Goal: Task Accomplishment & Management: Complete application form

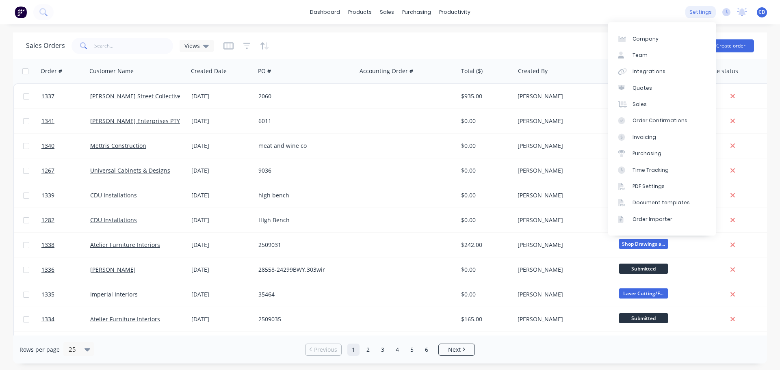
click at [704, 15] on div "settings" at bounding box center [700, 12] width 30 height 12
click at [643, 64] on link "Integrations" at bounding box center [662, 71] width 108 height 16
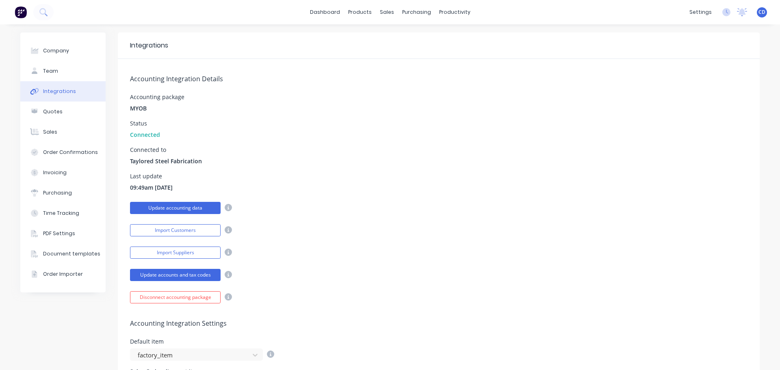
click at [183, 210] on button "Update accounting data" at bounding box center [175, 208] width 91 height 12
click at [179, 230] on button "Import Customers" at bounding box center [175, 230] width 91 height 12
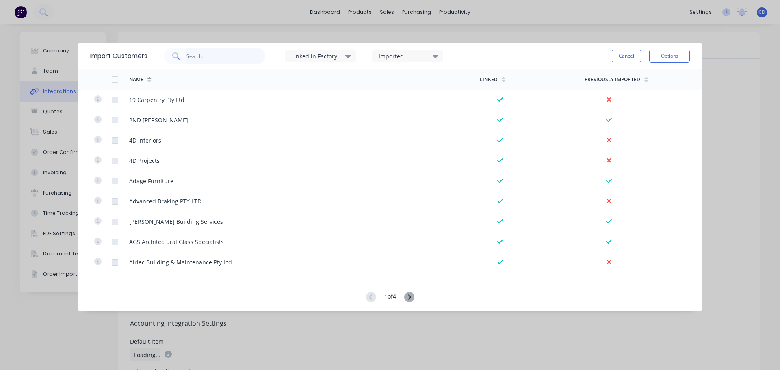
click at [202, 57] on input "text" at bounding box center [225, 56] width 79 height 16
type input "one"
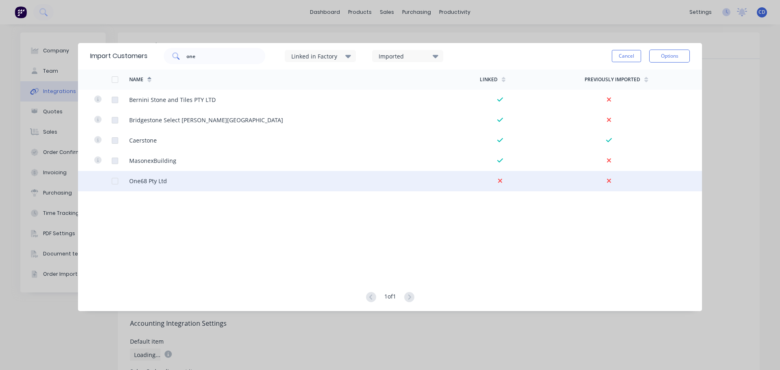
click at [115, 180] on div at bounding box center [115, 181] width 16 height 16
click at [665, 54] on button "Options" at bounding box center [669, 56] width 41 height 13
click at [646, 76] on div "Import selected customers" at bounding box center [651, 79] width 63 height 20
click at [678, 57] on button "Options" at bounding box center [669, 56] width 41 height 13
click at [666, 56] on button "Options" at bounding box center [669, 56] width 41 height 13
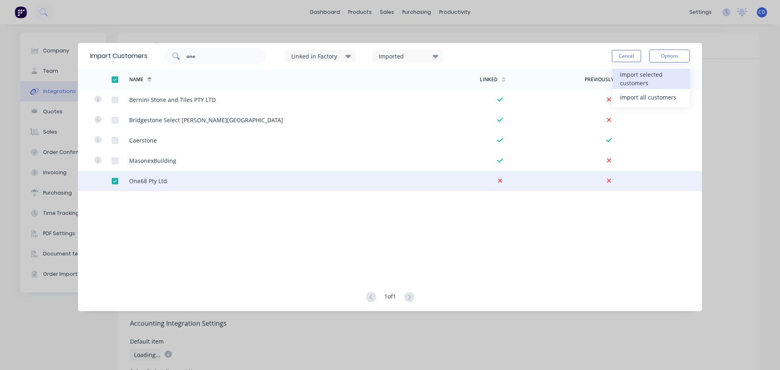
click at [650, 81] on div "Import selected customers" at bounding box center [651, 79] width 63 height 20
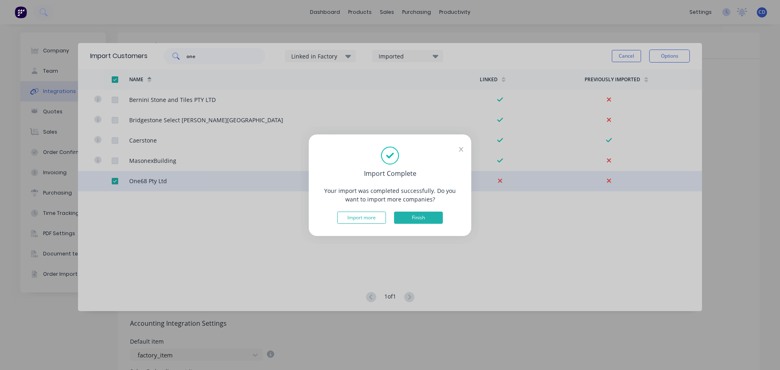
click at [410, 218] on button "Finish" at bounding box center [418, 218] width 49 height 12
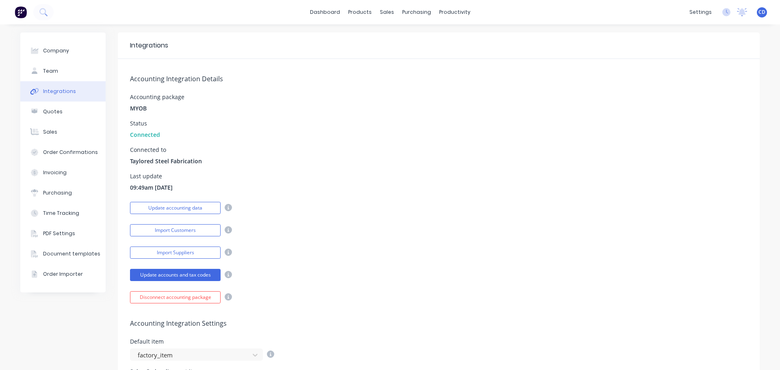
drag, startPoint x: 334, startPoint y: 166, endPoint x: 329, endPoint y: 162, distance: 6.7
click at [334, 166] on div "Accounting Integration Details Accounting package MYOB Status Connected Connect…" at bounding box center [439, 181] width 642 height 245
click at [57, 46] on button "Company" at bounding box center [62, 51] width 85 height 20
select select "AU"
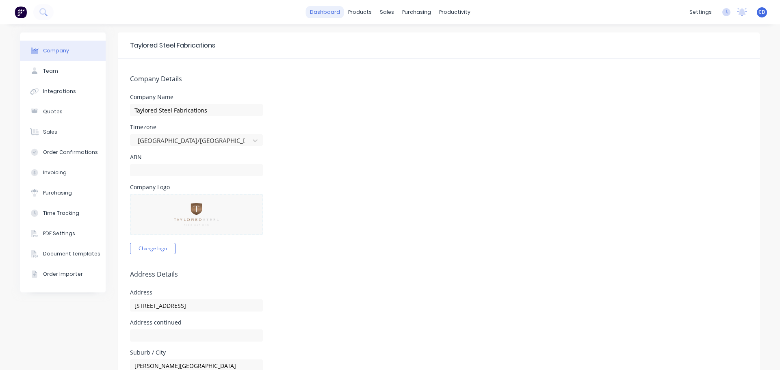
click at [321, 9] on link "dashboard" at bounding box center [325, 12] width 38 height 12
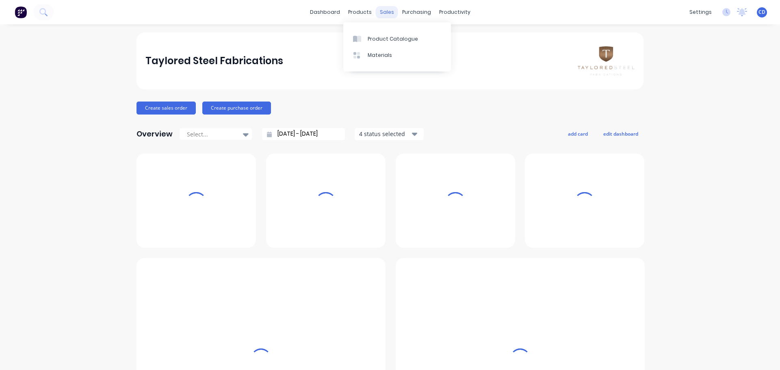
click at [384, 11] on div "sales" at bounding box center [387, 12] width 22 height 12
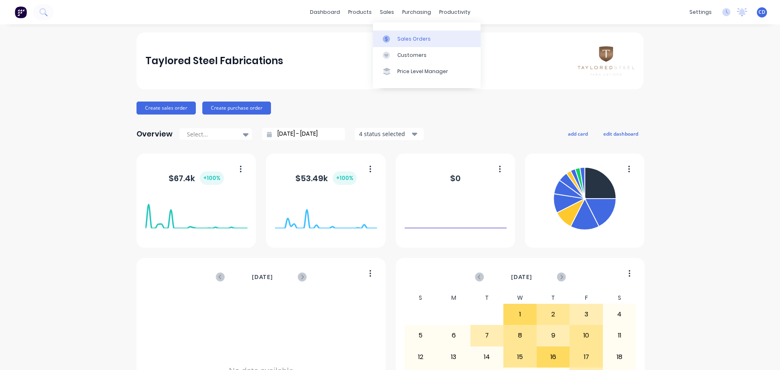
click at [412, 39] on div "Sales Orders" at bounding box center [413, 38] width 33 height 7
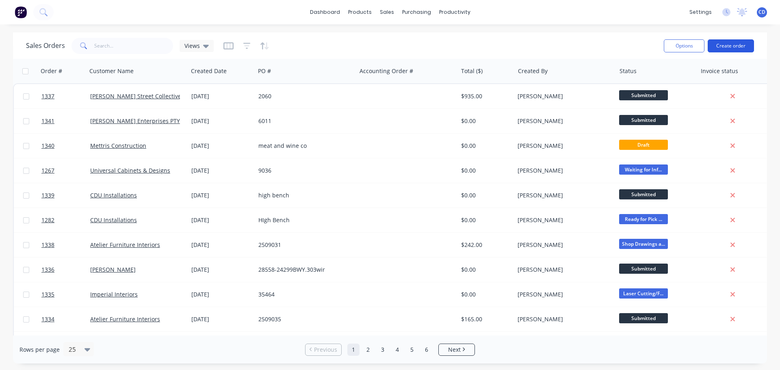
click at [725, 48] on button "Create order" at bounding box center [731, 45] width 46 height 13
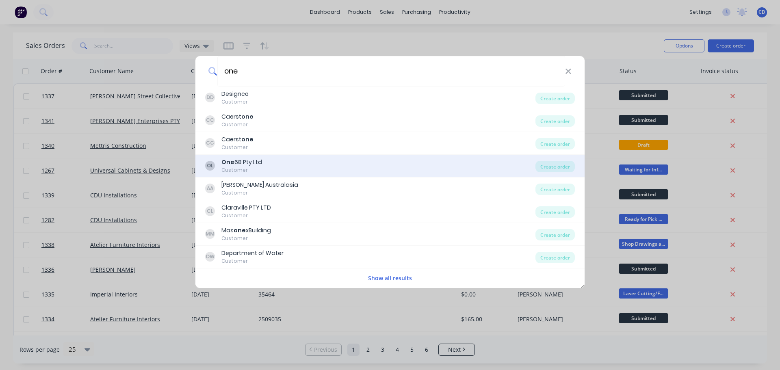
type input "one"
click at [275, 165] on div "OL One 68 Pty Ltd Customer" at bounding box center [370, 166] width 330 height 16
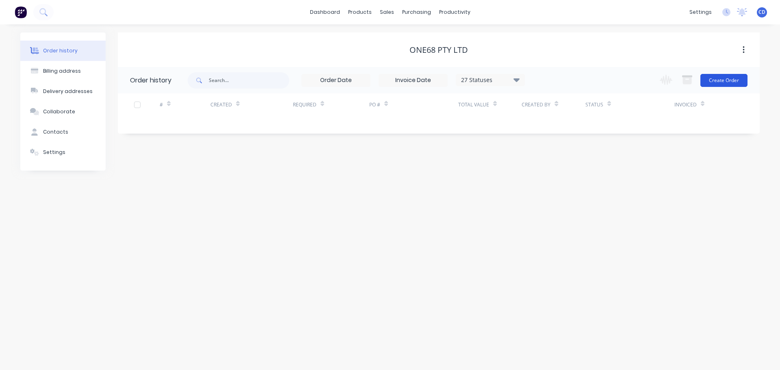
click at [727, 84] on button "Create Order" at bounding box center [723, 80] width 47 height 13
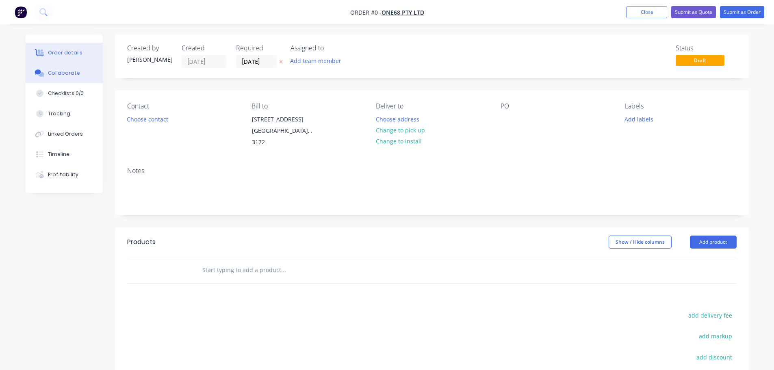
click at [70, 71] on div "Collaborate" at bounding box center [64, 72] width 32 height 7
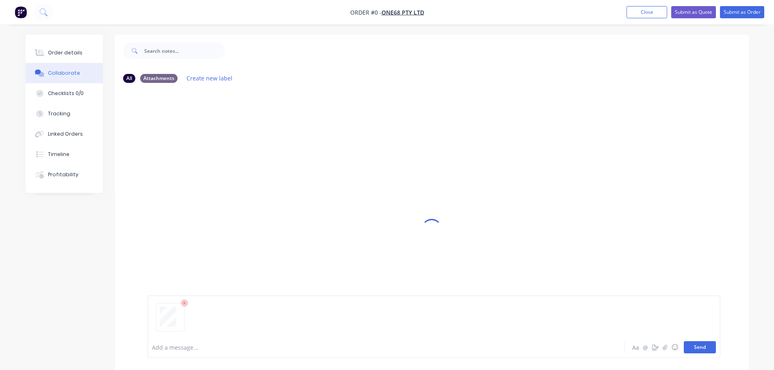
click at [707, 349] on button "Send" at bounding box center [700, 347] width 32 height 12
click at [71, 58] on button "Order details" at bounding box center [64, 53] width 77 height 20
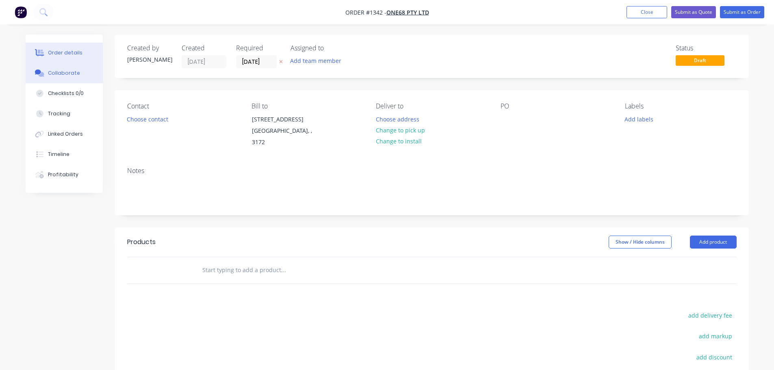
click at [61, 77] on button "Collaborate" at bounding box center [64, 73] width 77 height 20
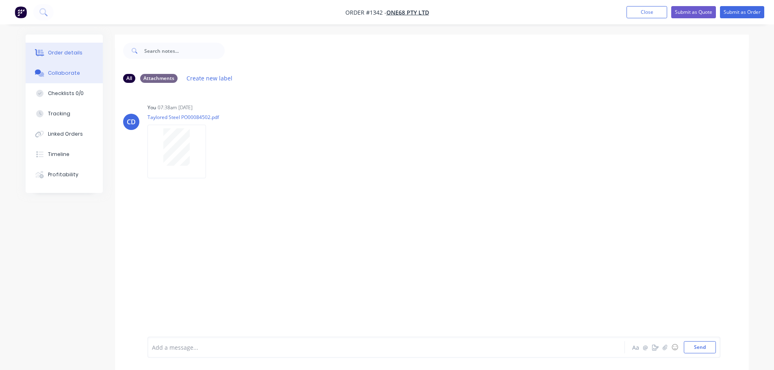
click at [59, 56] on button "Order details" at bounding box center [64, 53] width 77 height 20
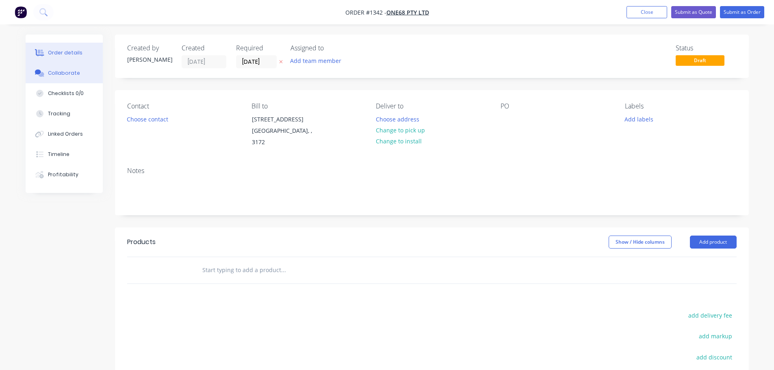
click at [59, 75] on div "Collaborate" at bounding box center [64, 72] width 32 height 7
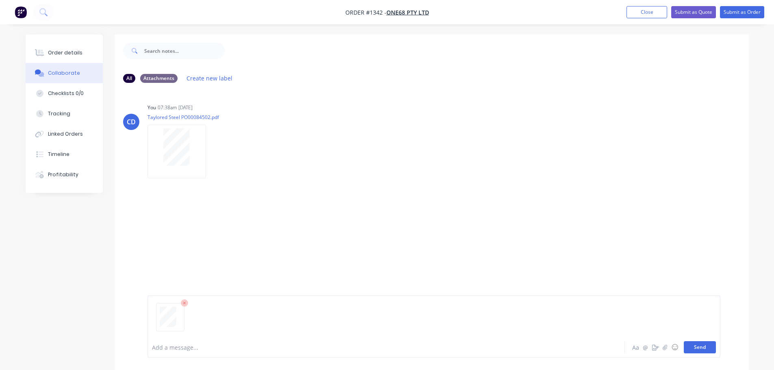
click at [709, 351] on button "Send" at bounding box center [700, 347] width 32 height 12
click at [702, 349] on button "Send" at bounding box center [700, 347] width 32 height 12
click at [697, 349] on button "Send" at bounding box center [700, 347] width 32 height 12
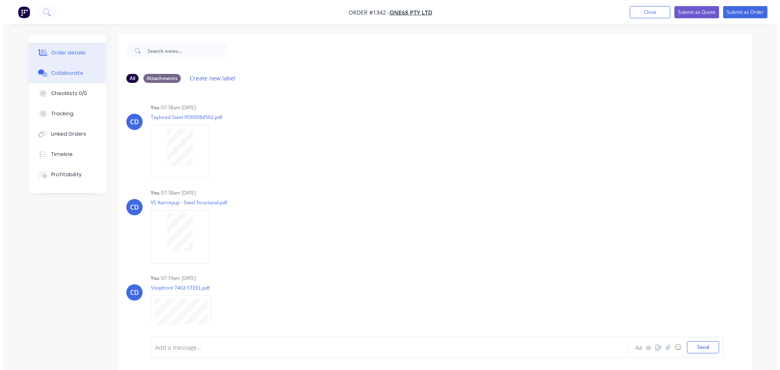
scroll to position [16, 0]
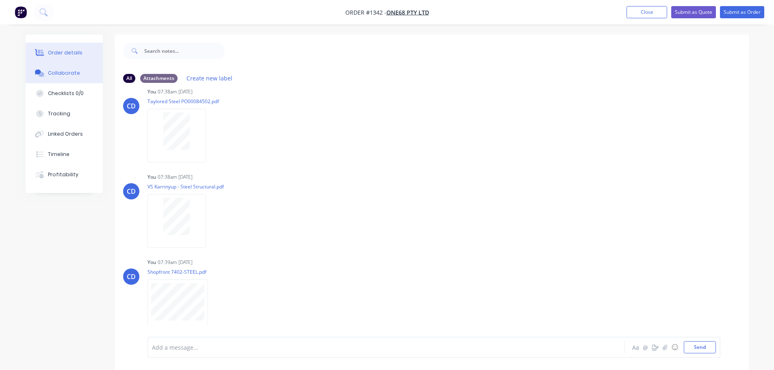
click at [71, 51] on div "Order details" at bounding box center [65, 52] width 35 height 7
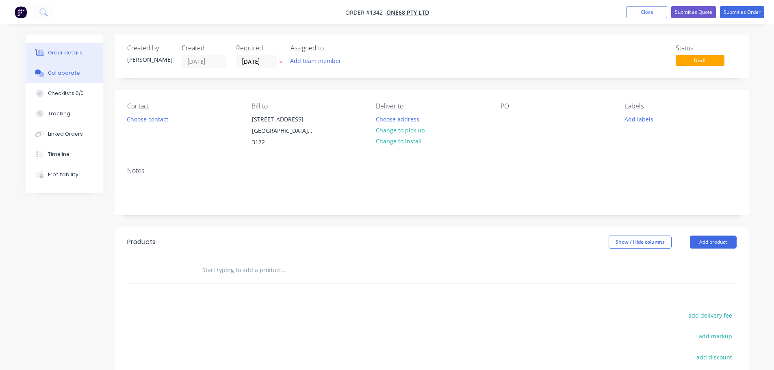
click at [53, 76] on div "Collaborate" at bounding box center [64, 72] width 32 height 7
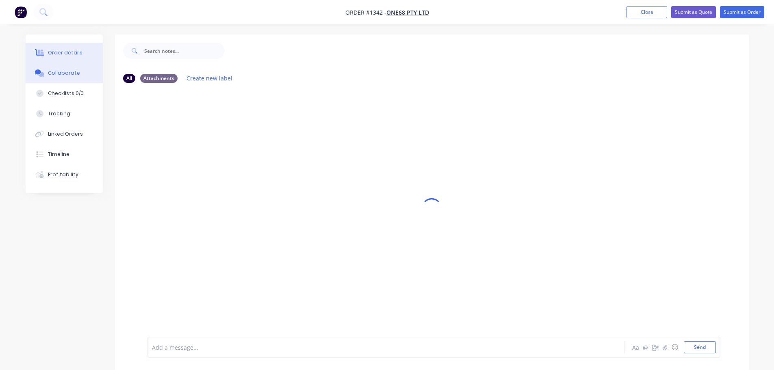
click at [56, 52] on div "Order details" at bounding box center [65, 52] width 35 height 7
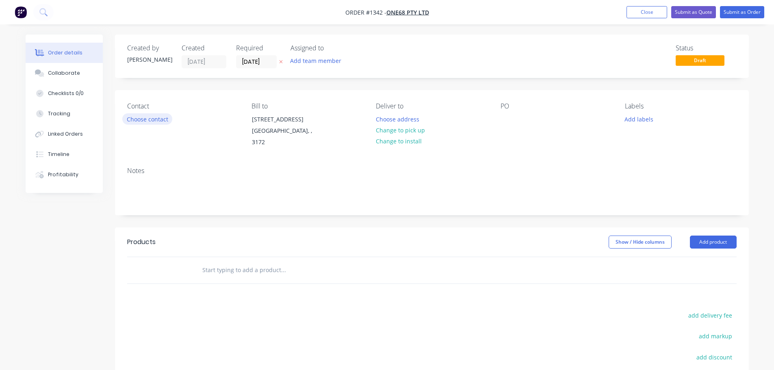
click at [128, 122] on button "Choose contact" at bounding box center [147, 118] width 50 height 11
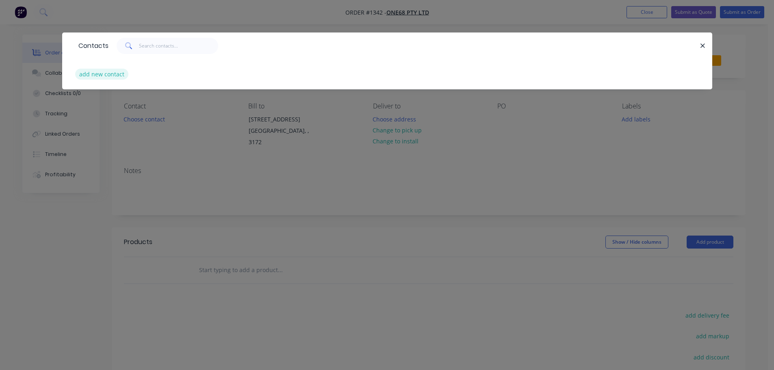
click at [97, 71] on button "add new contact" at bounding box center [102, 74] width 54 height 11
select select "AU"
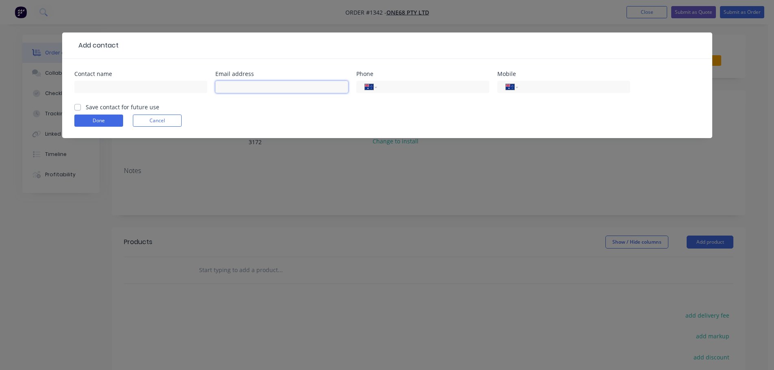
click at [245, 87] on input "text" at bounding box center [281, 87] width 133 height 12
paste input "[EMAIL_ADDRESS][PERSON_NAME][DOMAIN_NAME]"
type input "[EMAIL_ADDRESS][PERSON_NAME][DOMAIN_NAME]"
click at [149, 89] on input "text" at bounding box center [140, 87] width 133 height 12
type input "[PERSON_NAME]"
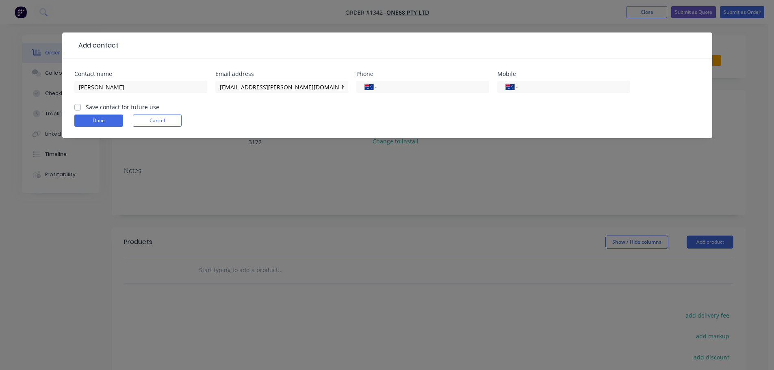
click at [549, 80] on div "International [GEOGRAPHIC_DATA] [GEOGRAPHIC_DATA] [GEOGRAPHIC_DATA] [GEOGRAPHIC…" at bounding box center [563, 91] width 133 height 24
click at [546, 86] on input "tel" at bounding box center [572, 86] width 97 height 9
type input "0415 140 097"
click at [89, 106] on label "Save contact for future use" at bounding box center [123, 107] width 74 height 9
click at [81, 106] on input "Save contact for future use" at bounding box center [77, 107] width 6 height 8
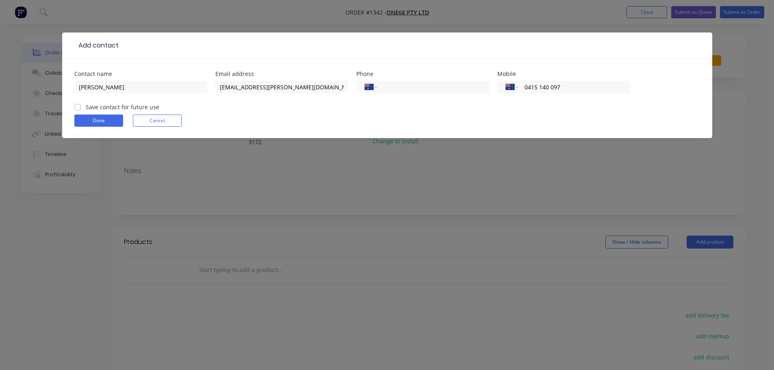
checkbox input "true"
click at [91, 116] on button "Done" at bounding box center [98, 121] width 49 height 12
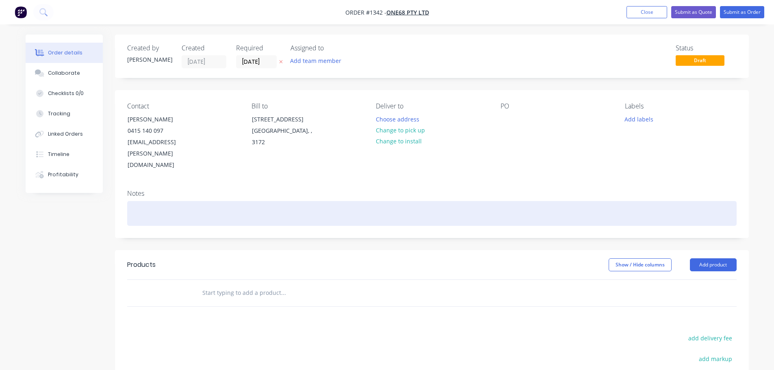
click at [136, 201] on div at bounding box center [431, 213] width 609 height 25
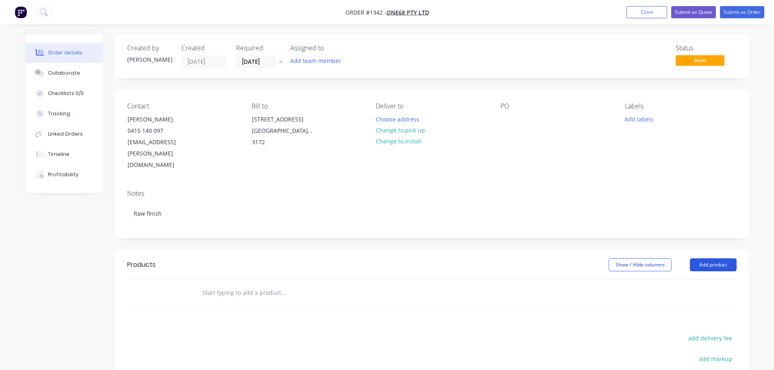
click at [706, 252] on header "Products Show / Hide columns Add product" at bounding box center [432, 264] width 634 height 29
click at [708, 258] on button "Add product" at bounding box center [713, 264] width 47 height 13
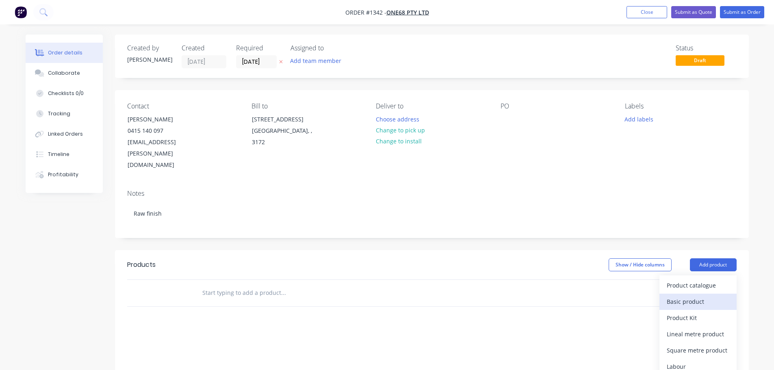
click at [688, 296] on div "Basic product" at bounding box center [698, 302] width 63 height 12
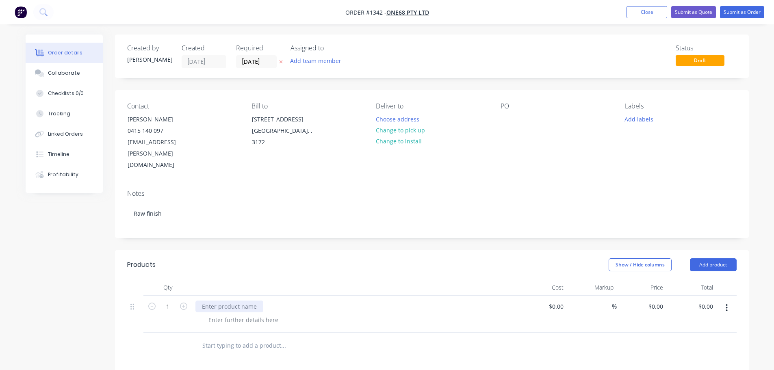
click at [227, 301] on div at bounding box center [229, 307] width 68 height 12
click at [261, 301] on div "structural steel to Building" at bounding box center [238, 307] width 86 height 12
click at [254, 63] on input "[DATE]" at bounding box center [256, 62] width 40 height 12
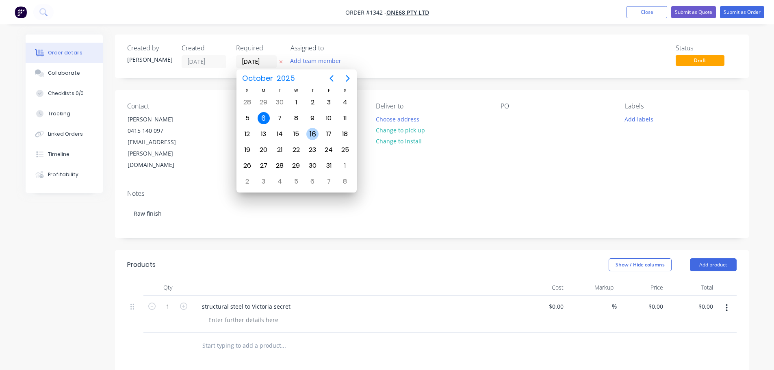
click at [307, 133] on div "16" at bounding box center [312, 134] width 12 height 12
type input "[DATE]"
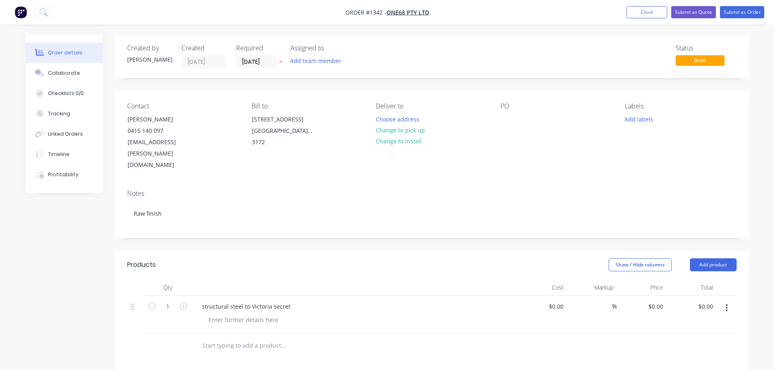
click at [354, 208] on div "Notes Raw finish" at bounding box center [432, 210] width 634 height 54
click at [505, 123] on div at bounding box center [506, 119] width 13 height 12
click at [501, 123] on div at bounding box center [506, 119] width 13 height 12
drag, startPoint x: 496, startPoint y: 123, endPoint x: 504, endPoint y: 120, distance: 8.8
click at [497, 123] on div "Contact [PERSON_NAME] [PHONE_NUMBER] [EMAIL_ADDRESS][PERSON_NAME][DOMAIN_NAME] …" at bounding box center [432, 136] width 634 height 93
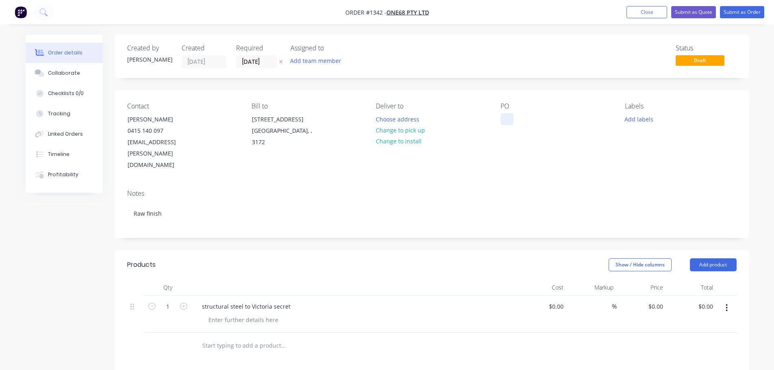
click at [504, 120] on div at bounding box center [506, 119] width 13 height 12
click at [553, 132] on div "PO 84502" at bounding box center [555, 136] width 111 height 69
click at [286, 190] on div "Notes" at bounding box center [431, 194] width 609 height 8
click at [382, 143] on button "Change to install" at bounding box center [398, 141] width 54 height 11
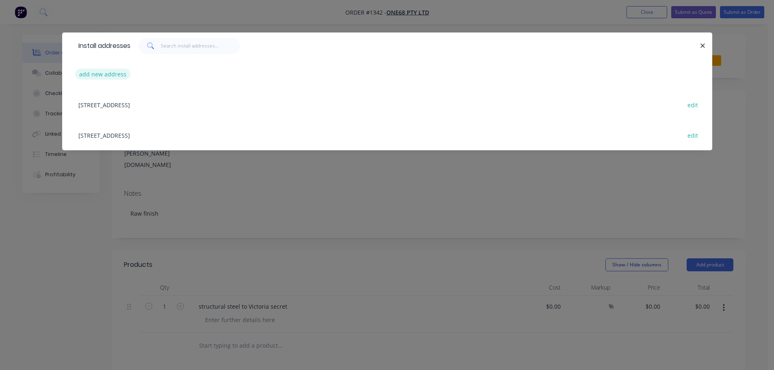
click at [91, 74] on button "add new address" at bounding box center [103, 74] width 56 height 11
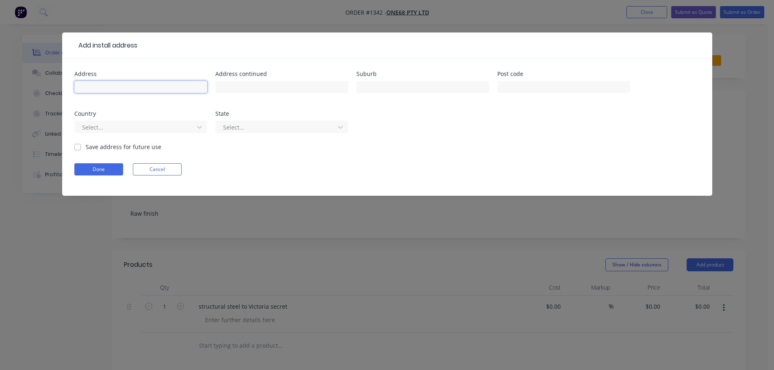
click at [161, 86] on input "text" at bounding box center [140, 87] width 133 height 12
type input "[GEOGRAPHIC_DATA]"
click at [296, 90] on input "text" at bounding box center [281, 87] width 133 height 12
type input "Karrinyup rd"
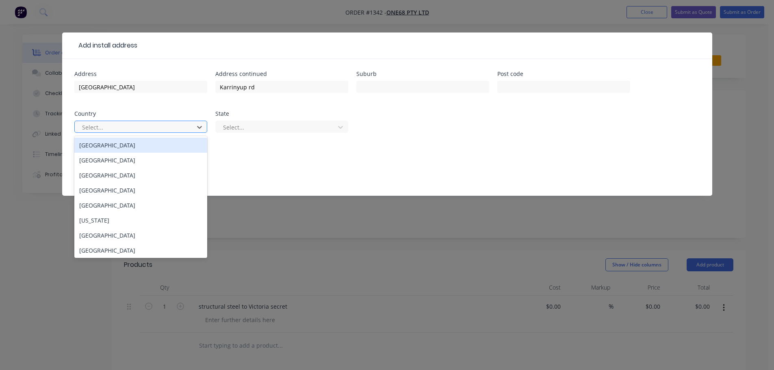
click at [152, 125] on div at bounding box center [135, 127] width 108 height 10
click at [143, 144] on div "[GEOGRAPHIC_DATA]" at bounding box center [140, 145] width 133 height 15
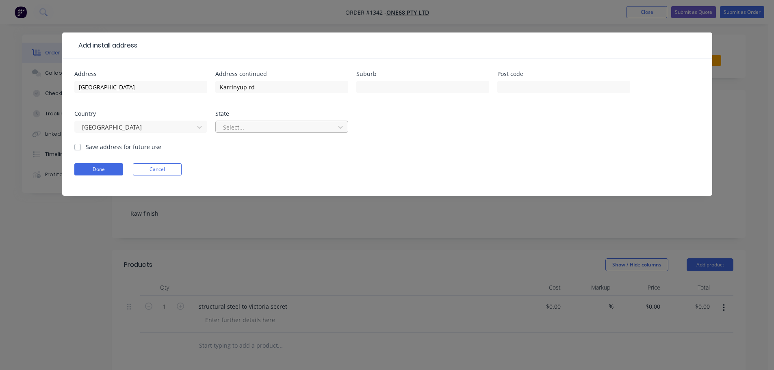
click at [239, 130] on div at bounding box center [276, 127] width 108 height 10
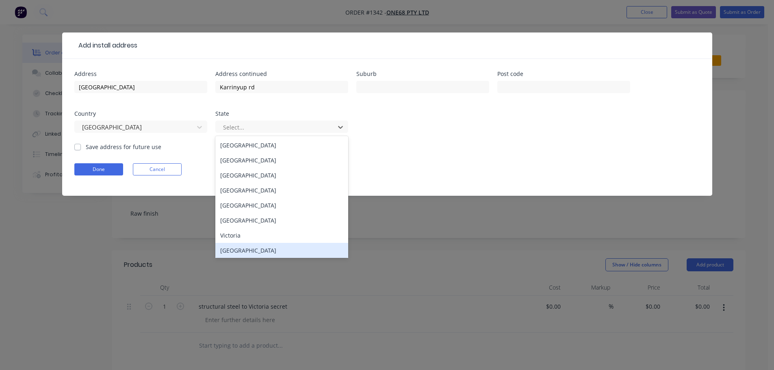
click at [261, 252] on div "[GEOGRAPHIC_DATA]" at bounding box center [281, 250] width 133 height 15
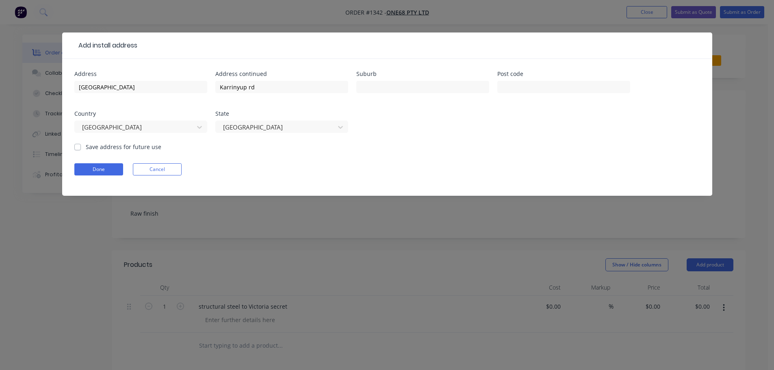
click at [96, 146] on label "Save address for future use" at bounding box center [124, 147] width 76 height 9
click at [81, 146] on input "Save address for future use" at bounding box center [77, 147] width 6 height 8
checkbox input "true"
click at [91, 167] on button "Done" at bounding box center [98, 169] width 49 height 12
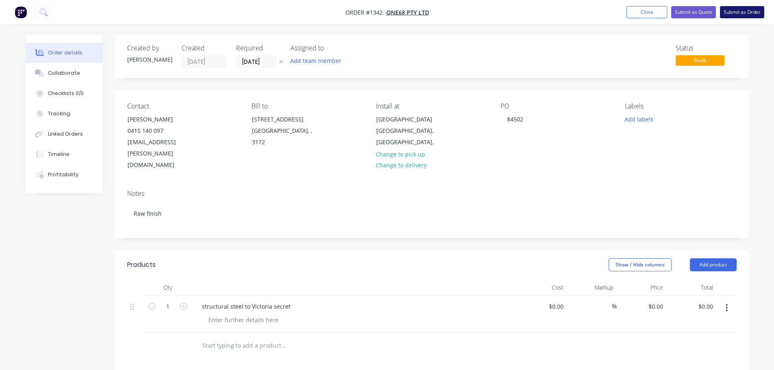
click at [736, 13] on button "Submit as Order" at bounding box center [742, 12] width 44 height 12
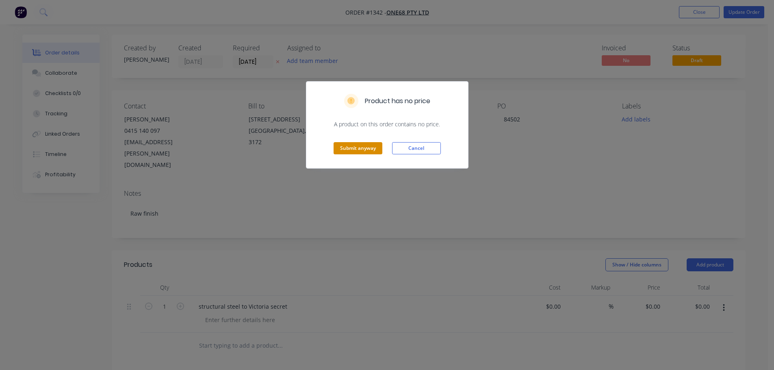
click at [373, 153] on button "Submit anyway" at bounding box center [358, 148] width 49 height 12
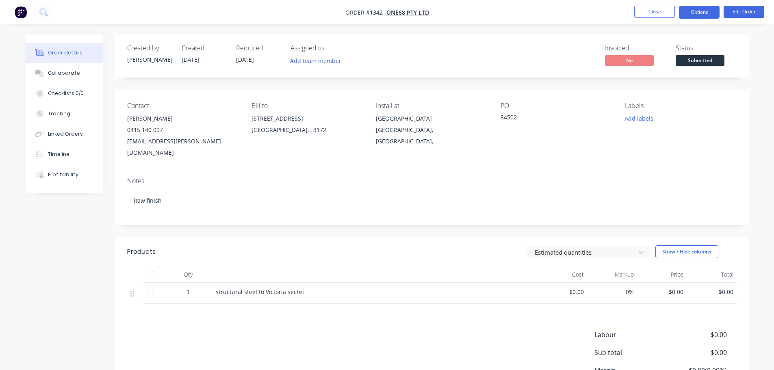
click at [696, 13] on button "Options" at bounding box center [699, 12] width 41 height 13
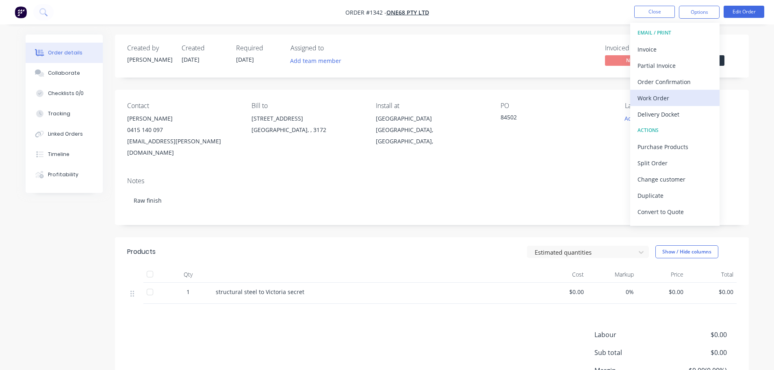
click at [659, 96] on div "Work Order" at bounding box center [674, 98] width 75 height 12
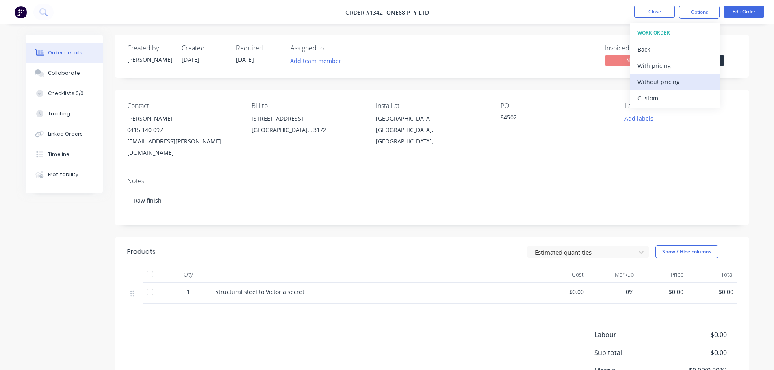
click at [654, 82] on div "Without pricing" at bounding box center [674, 82] width 75 height 12
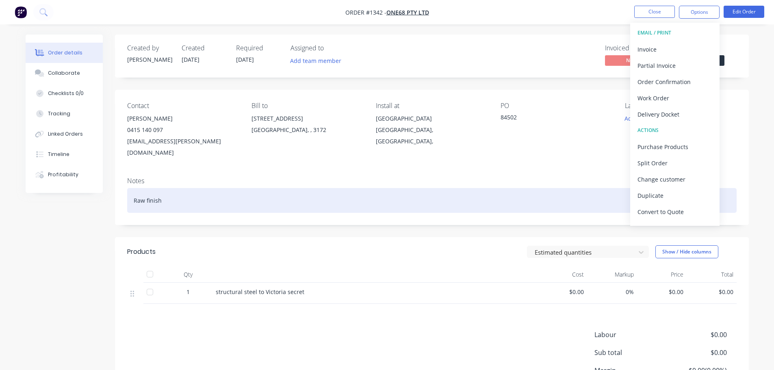
click at [575, 193] on div "Raw finish" at bounding box center [431, 200] width 609 height 25
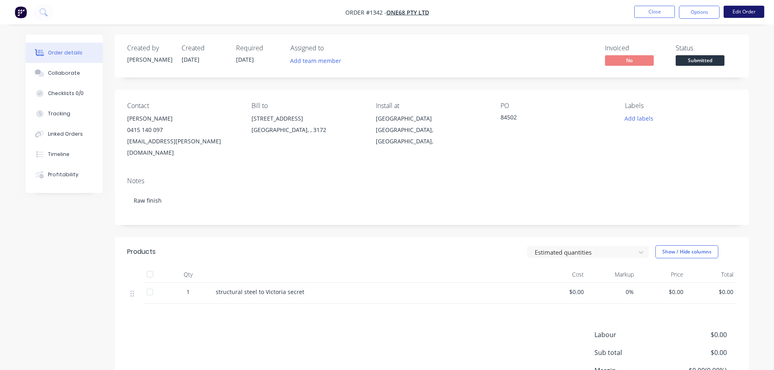
click at [757, 8] on button "Edit Order" at bounding box center [743, 12] width 41 height 12
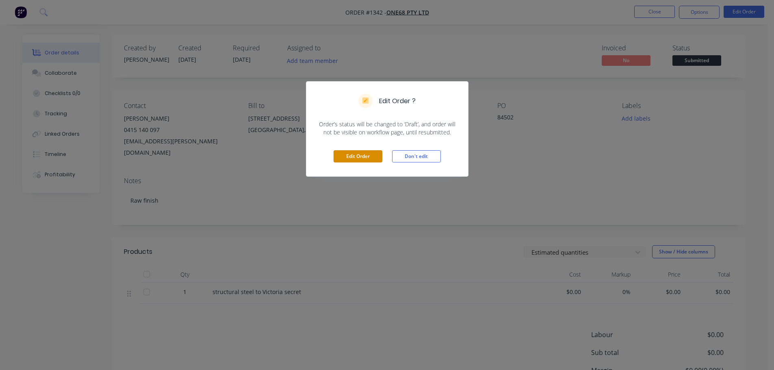
drag, startPoint x: 375, startPoint y: 151, endPoint x: 360, endPoint y: 156, distance: 15.5
click at [374, 151] on button "Edit Order" at bounding box center [358, 156] width 49 height 12
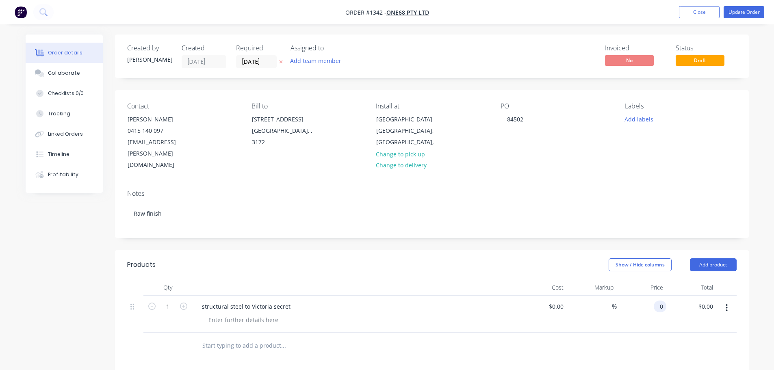
click at [653, 296] on div "0 0" at bounding box center [642, 314] width 50 height 37
click at [655, 301] on input "118590" at bounding box center [655, 307] width 24 height 12
type input "$11,890.00"
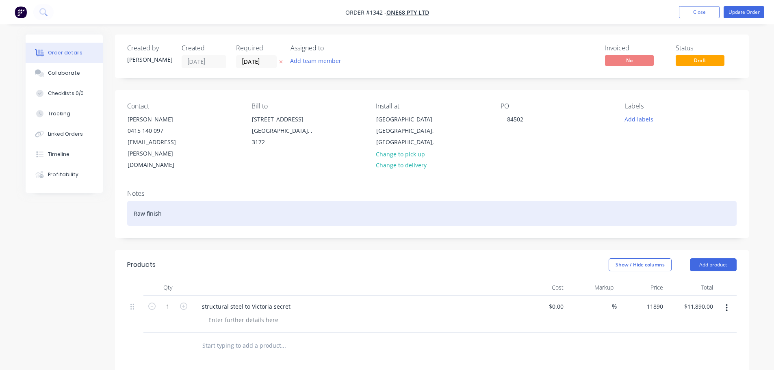
type input "$11,890.00"
click at [639, 201] on div "Raw finish" at bounding box center [431, 213] width 609 height 25
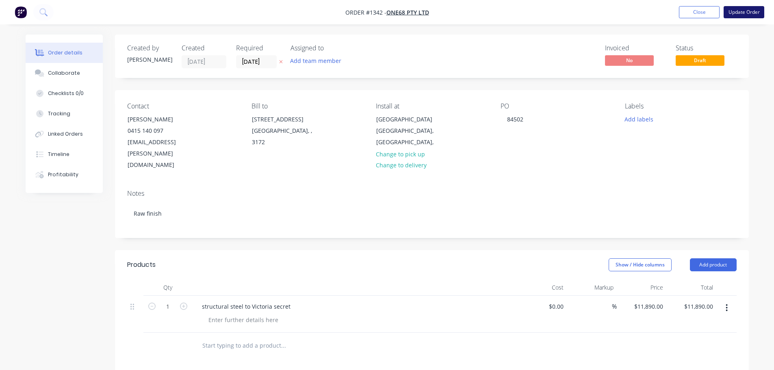
click at [741, 9] on button "Update Order" at bounding box center [743, 12] width 41 height 12
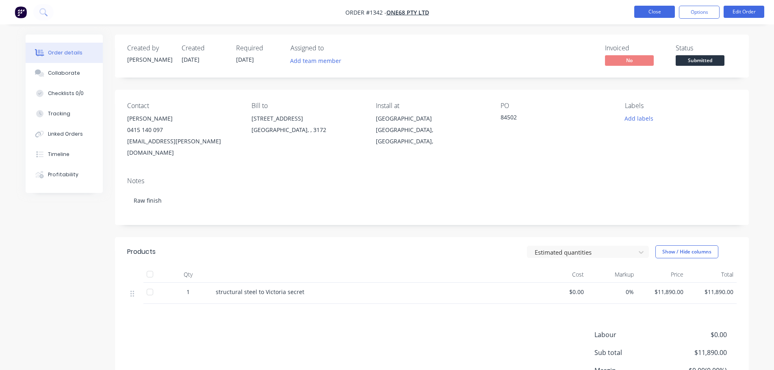
click at [653, 15] on button "Close" at bounding box center [654, 12] width 41 height 12
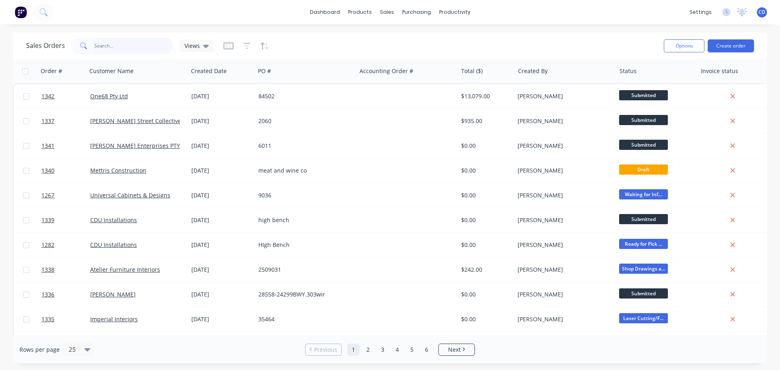
click at [136, 45] on input "text" at bounding box center [133, 46] width 79 height 16
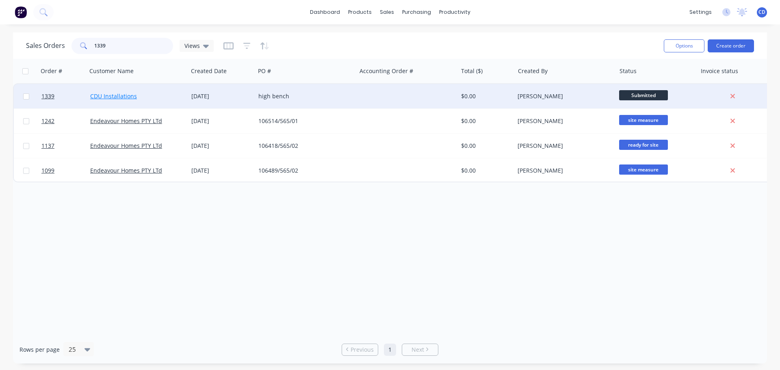
type input "1339"
click at [126, 95] on link "CDU Installations" at bounding box center [113, 96] width 47 height 8
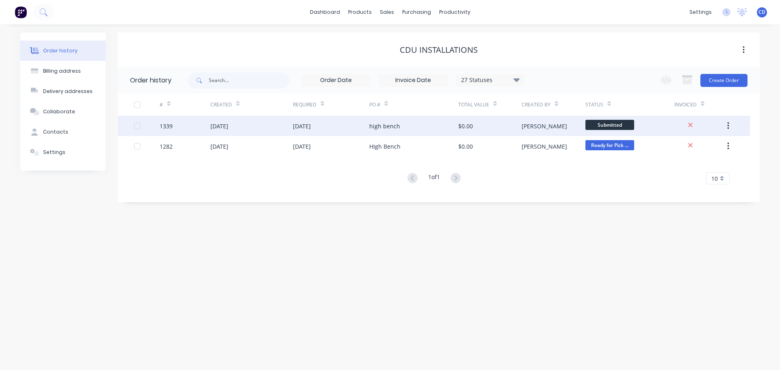
click at [311, 127] on div "[DATE]" at bounding box center [302, 126] width 18 height 9
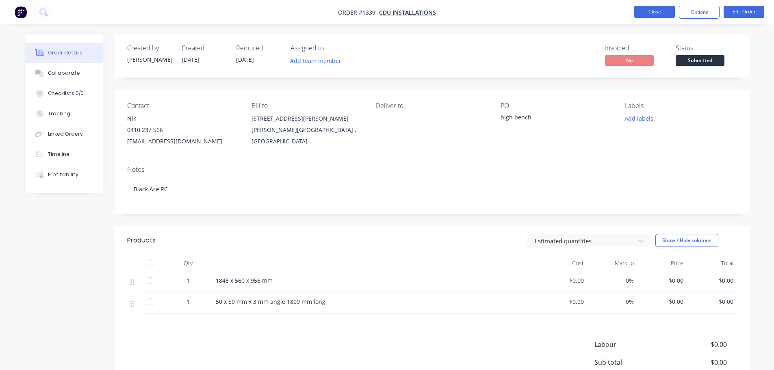
click at [669, 13] on button "Close" at bounding box center [654, 12] width 41 height 12
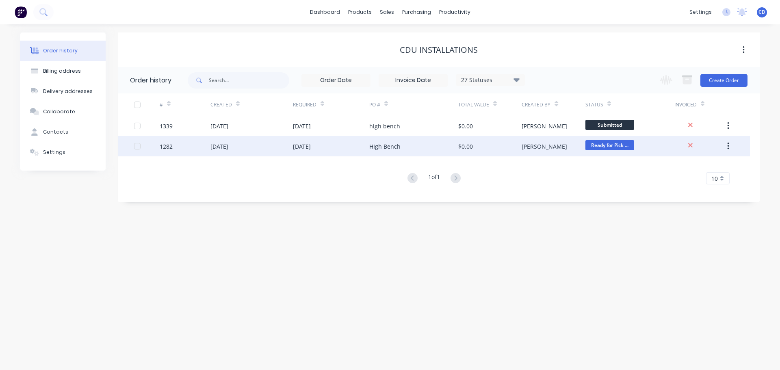
click at [311, 148] on div "[DATE]" at bounding box center [302, 146] width 18 height 9
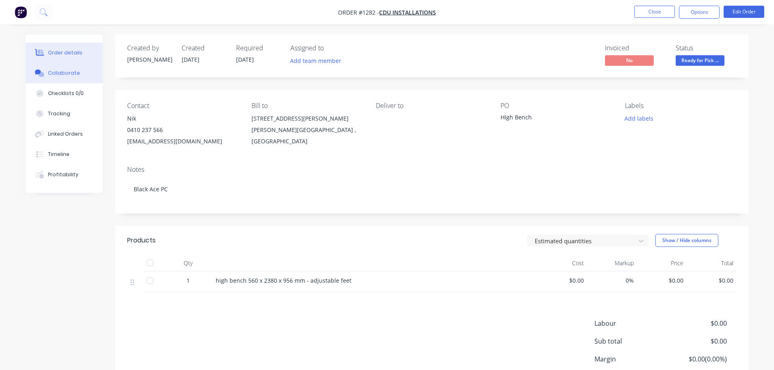
click at [76, 72] on div "Collaborate" at bounding box center [64, 72] width 32 height 7
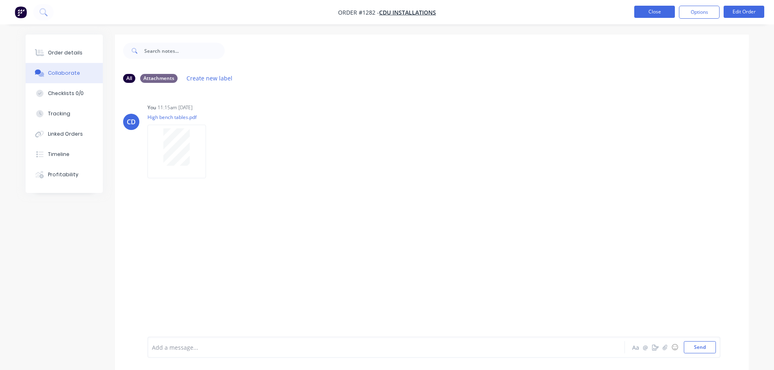
click at [658, 14] on button "Close" at bounding box center [654, 12] width 41 height 12
